Goal: Task Accomplishment & Management: Complete application form

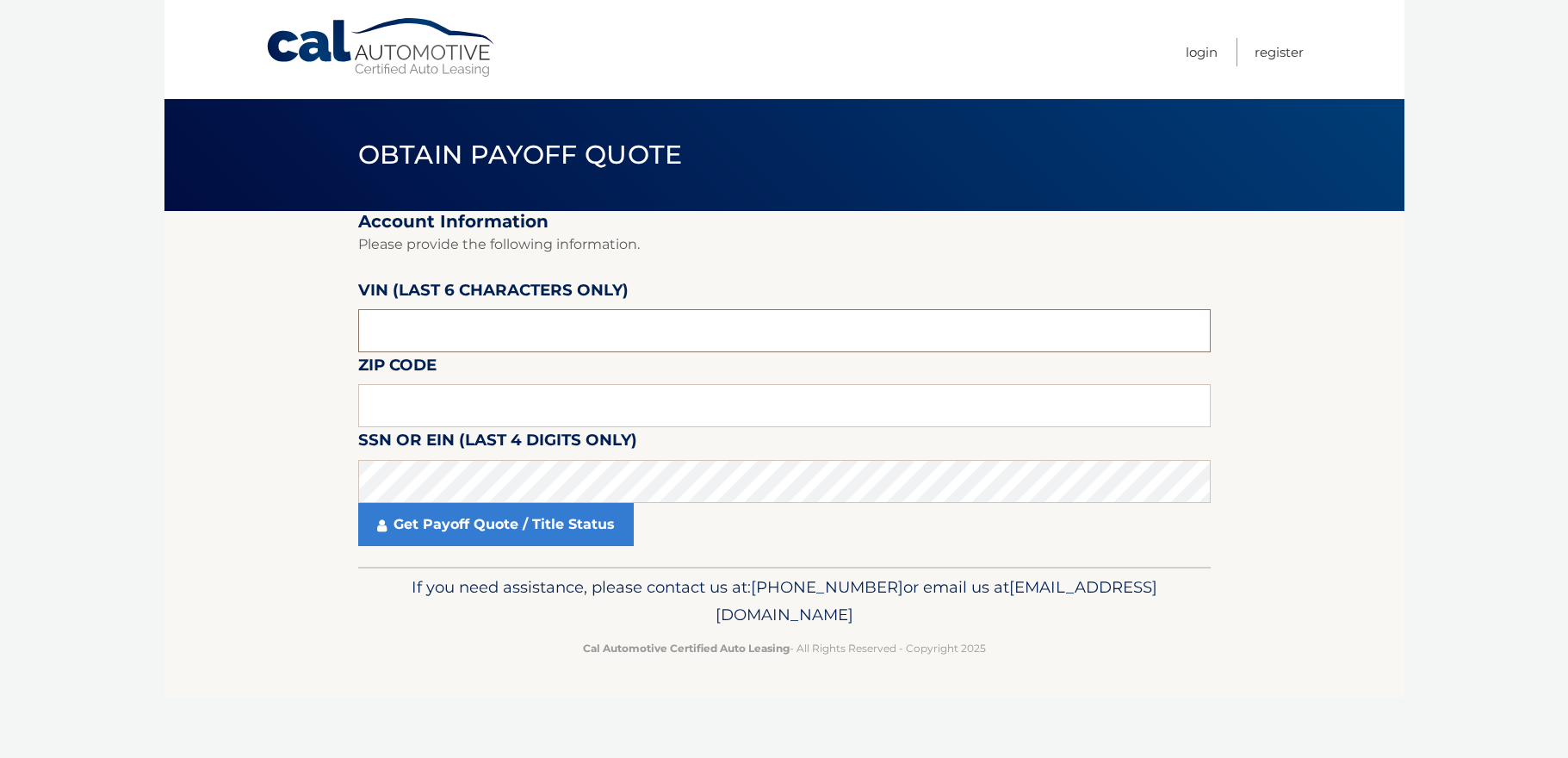
click at [508, 340] on input "text" at bounding box center [784, 330] width 853 height 43
type input "164209"
click at [406, 416] on input "text" at bounding box center [784, 405] width 853 height 43
type input "11768"
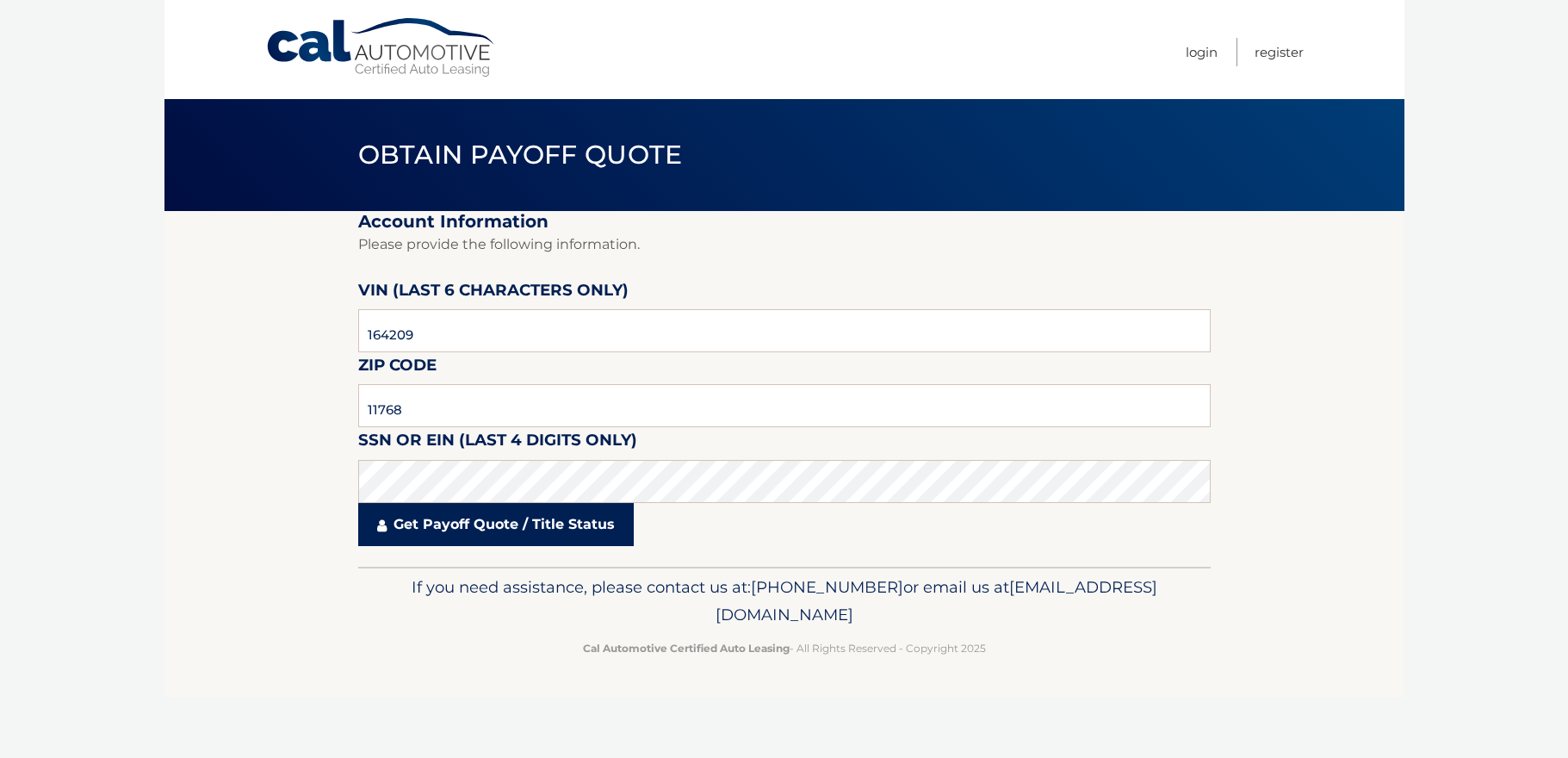
click at [461, 526] on link "Get Payoff Quote / Title Status" at bounding box center [496, 524] width 276 height 43
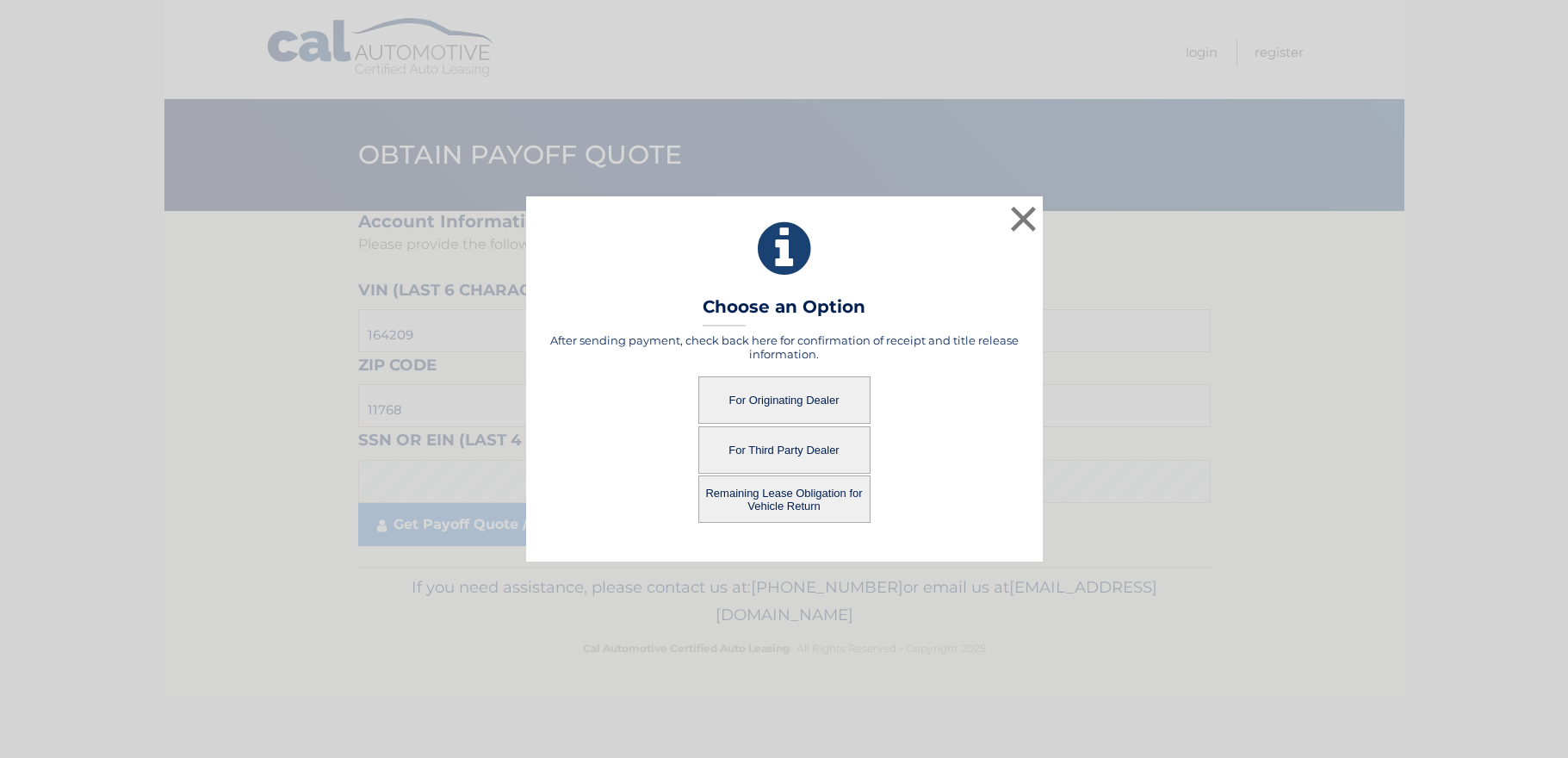
click at [813, 502] on button "Remaining Lease Obligation for Vehicle Return" at bounding box center [784, 499] width 172 height 48
click at [786, 499] on button "Remaining Lease Obligation for Vehicle Return" at bounding box center [784, 499] width 172 height 48
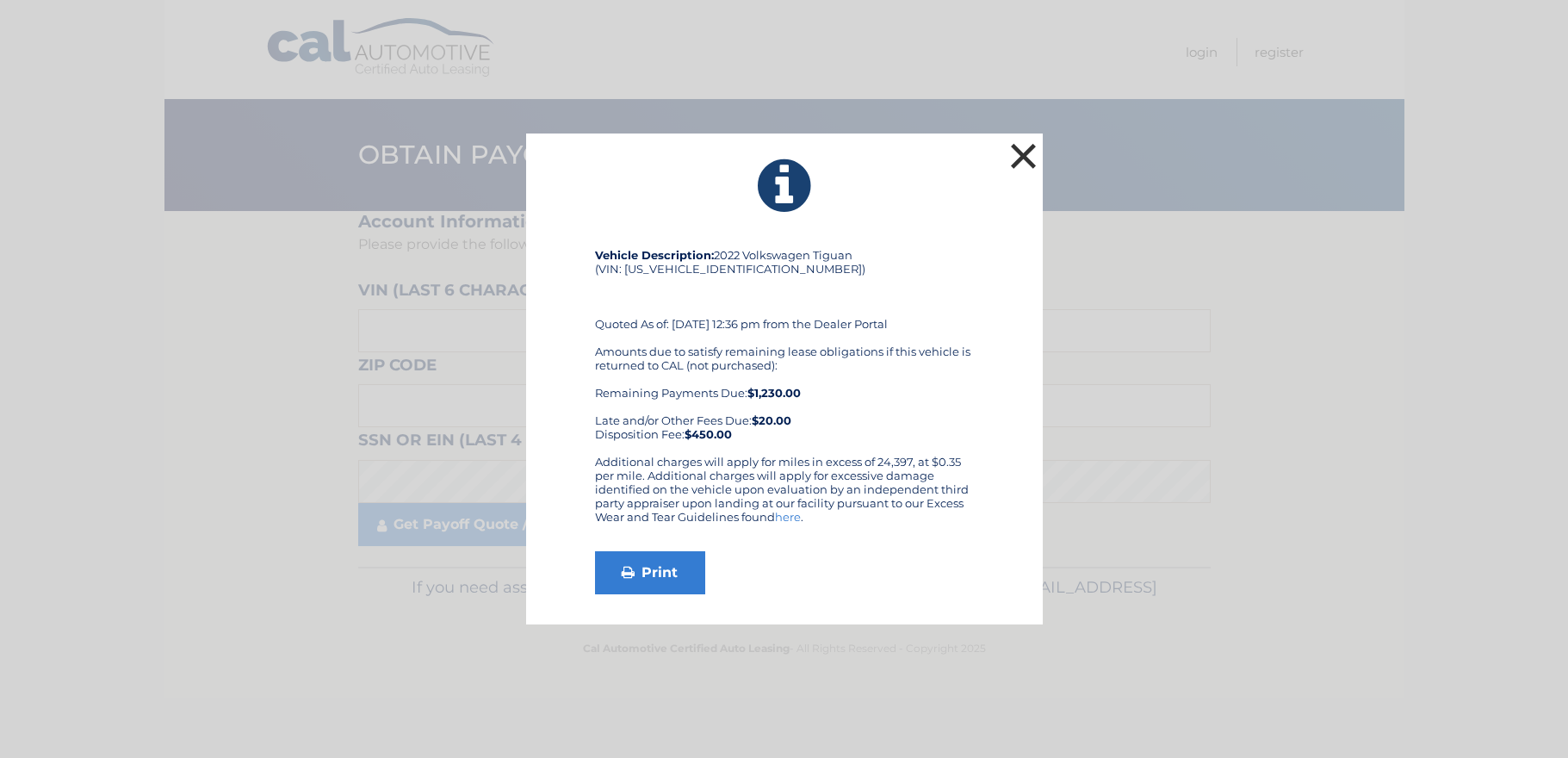
click at [1020, 142] on button "×" at bounding box center [1024, 156] width 34 height 34
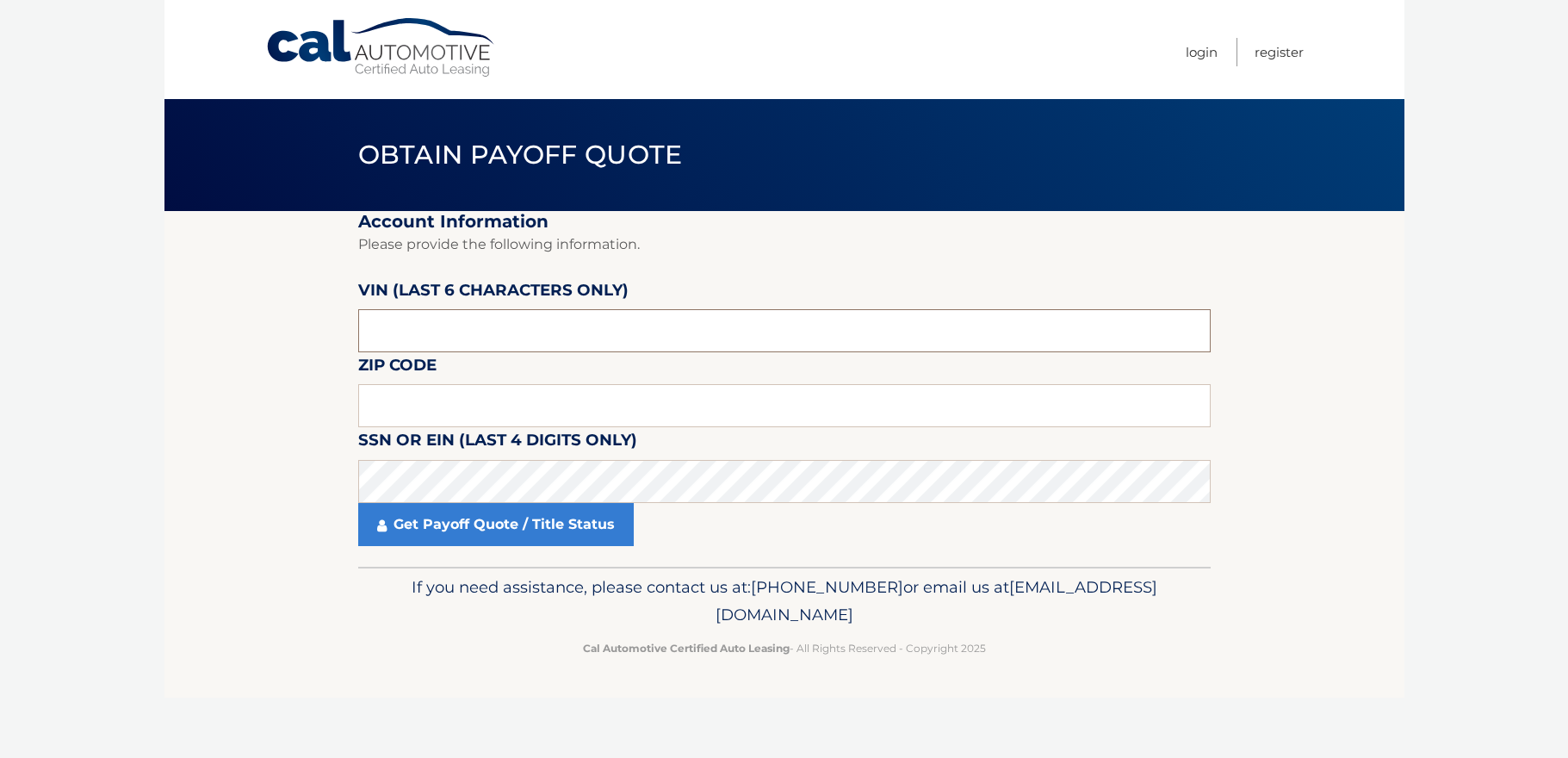
click at [590, 339] on input "text" at bounding box center [784, 330] width 853 height 43
type input "164209"
type input "11768"
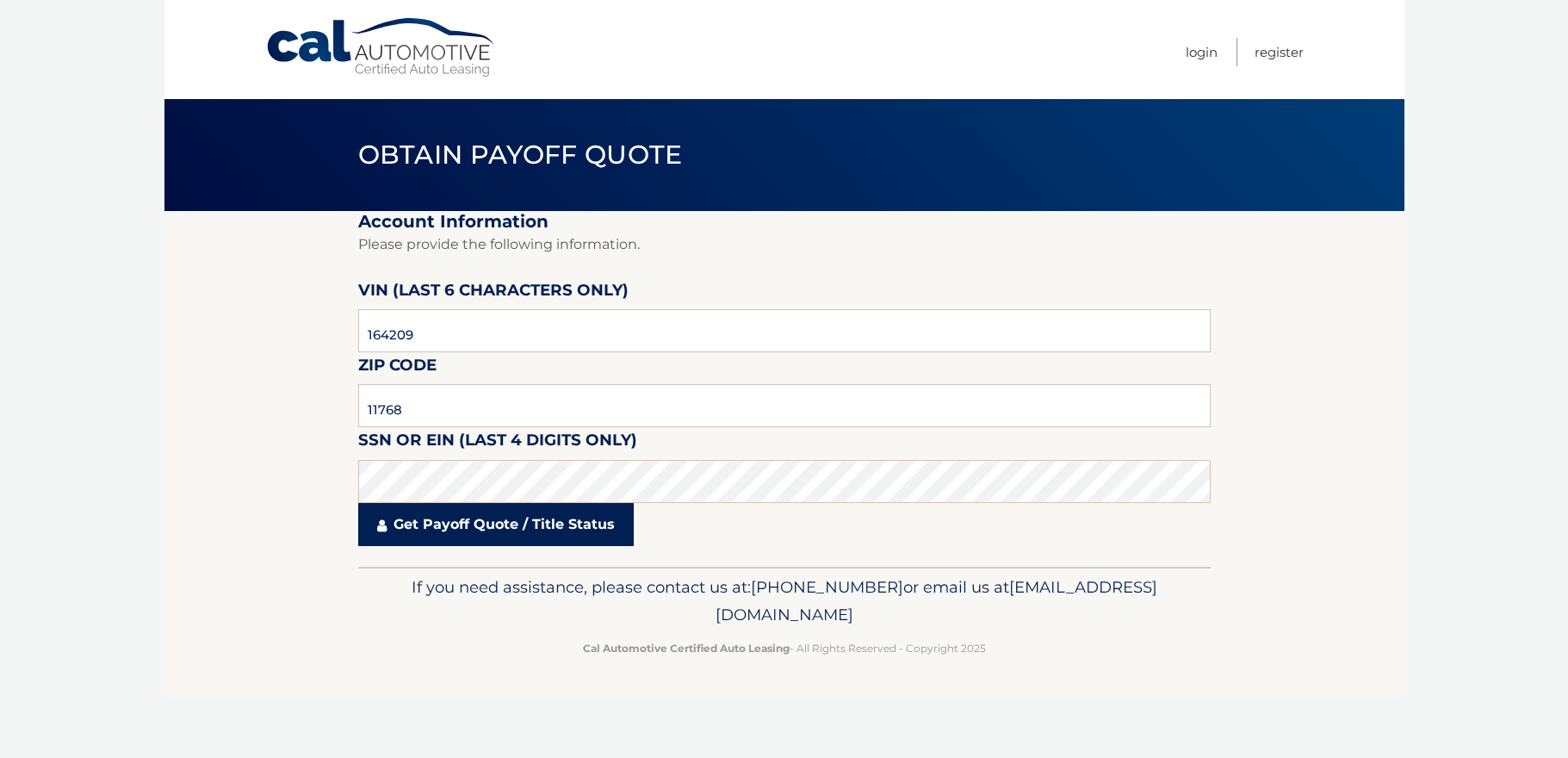
click at [379, 530] on icon at bounding box center [382, 525] width 10 height 13
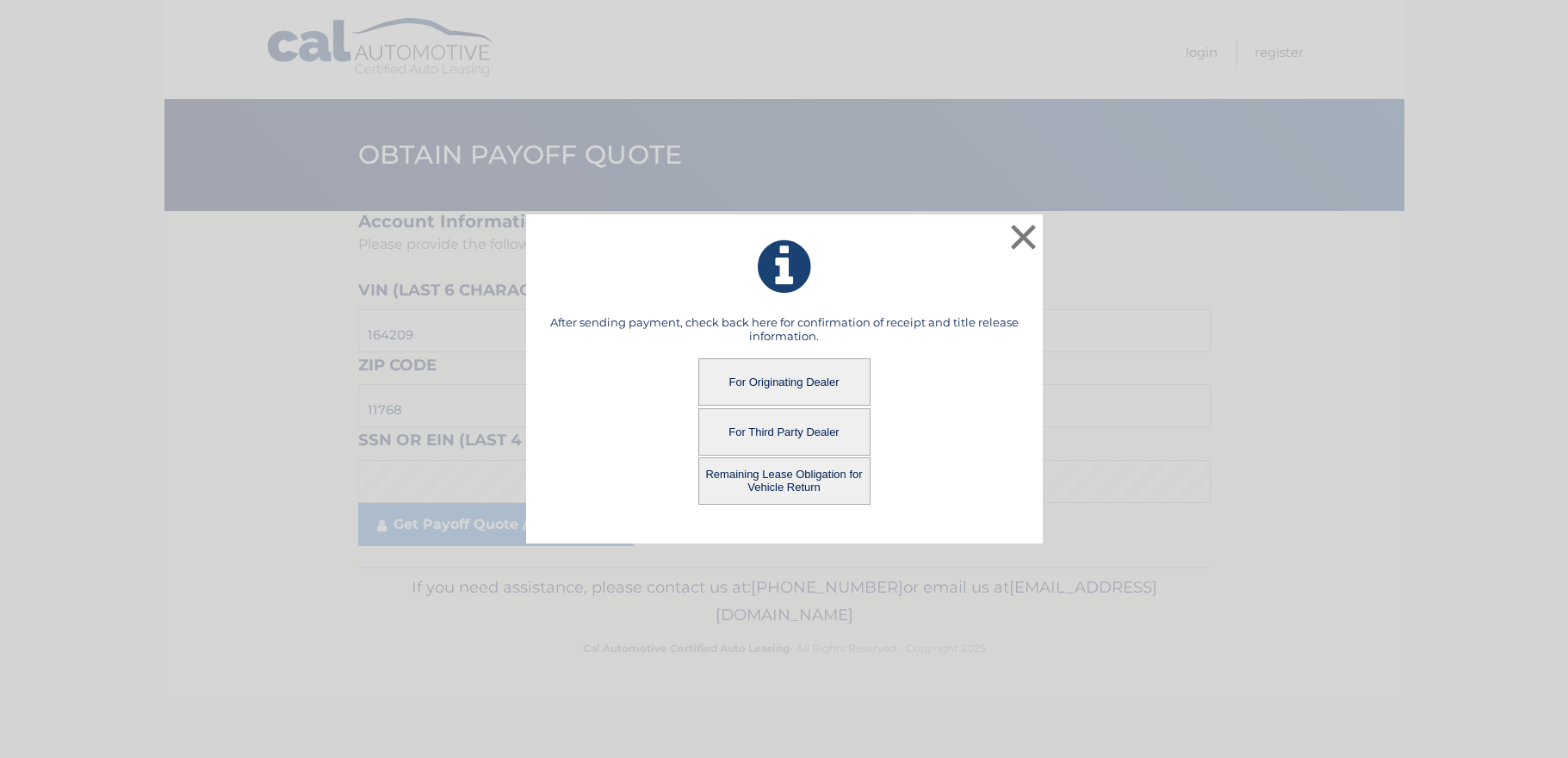
click at [774, 379] on button "For Originating Dealer" at bounding box center [784, 382] width 172 height 48
click at [784, 375] on button "For Originating Dealer" at bounding box center [784, 382] width 172 height 48
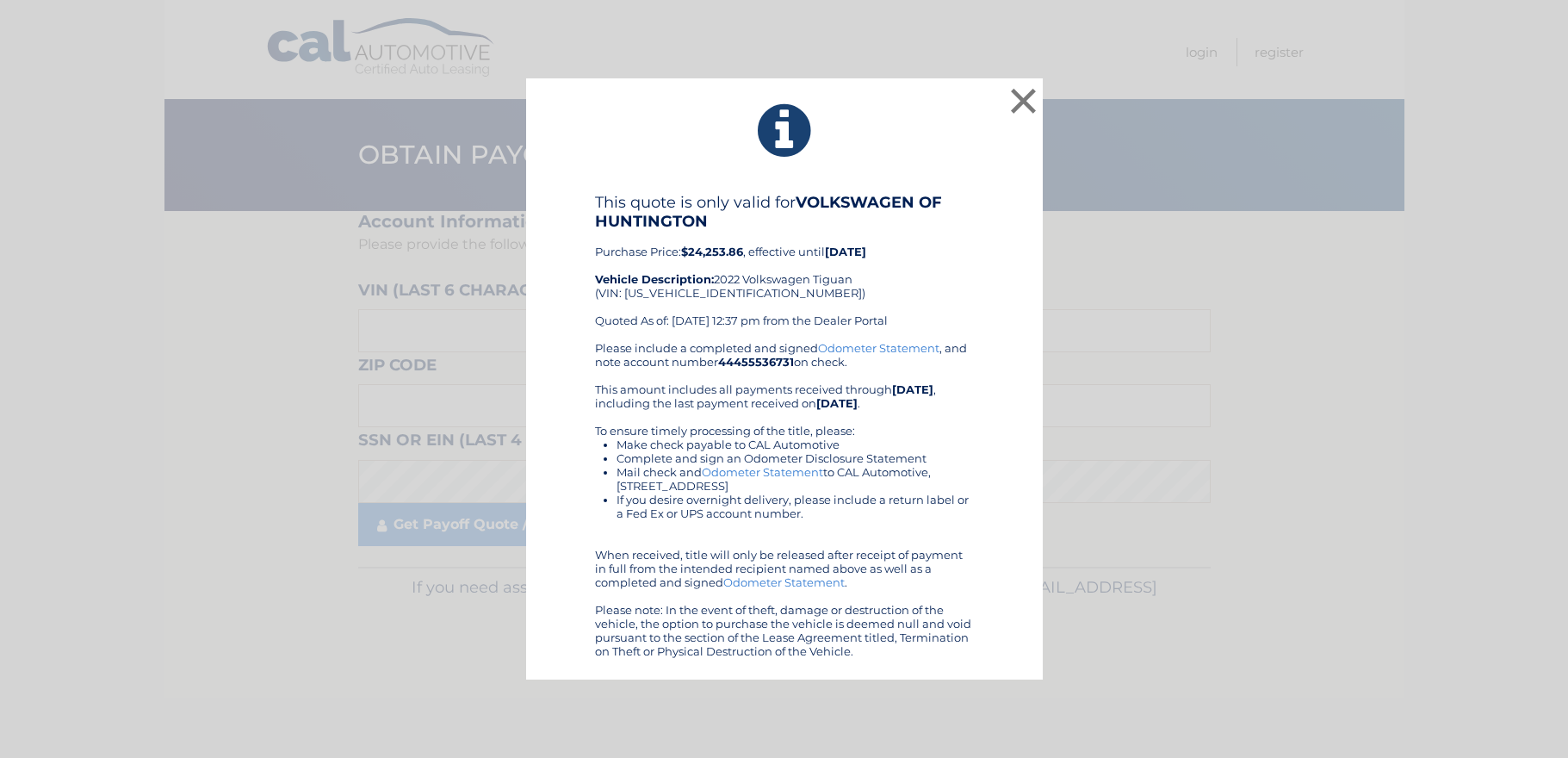
click at [712, 288] on div "This quote is only valid for VOLKSWAGEN OF HUNTINGTON Purchase Price: $24,253.8…" at bounding box center [784, 267] width 379 height 148
copy div "[US_VEHICLE_IDENTIFICATION_NUMBER]"
